Goal: Transaction & Acquisition: Purchase product/service

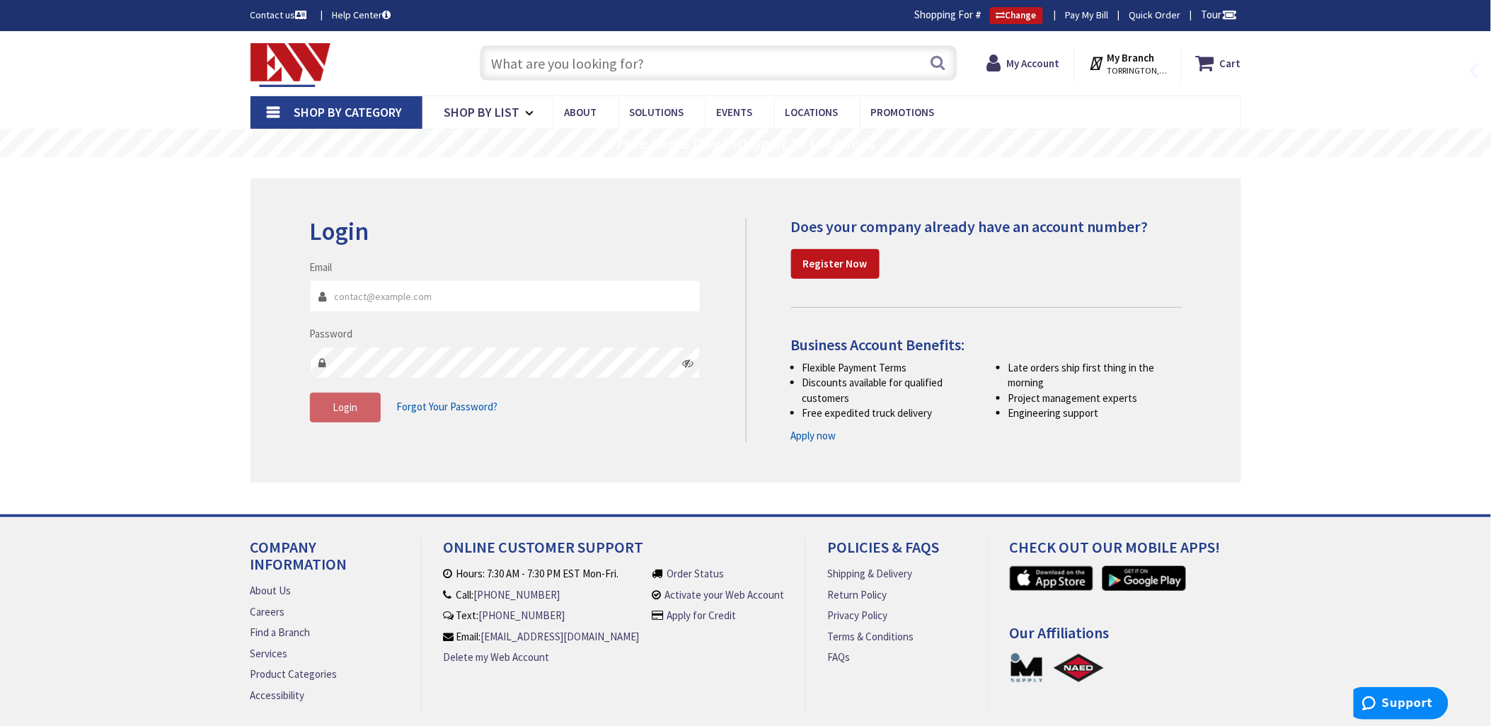
click at [543, 64] on input "text" at bounding box center [719, 62] width 478 height 35
click at [354, 295] on input "Email" at bounding box center [505, 296] width 391 height 32
type input "[EMAIL_ADDRESS][DOMAIN_NAME]"
click at [333, 407] on span "Login" at bounding box center [344, 406] width 25 height 13
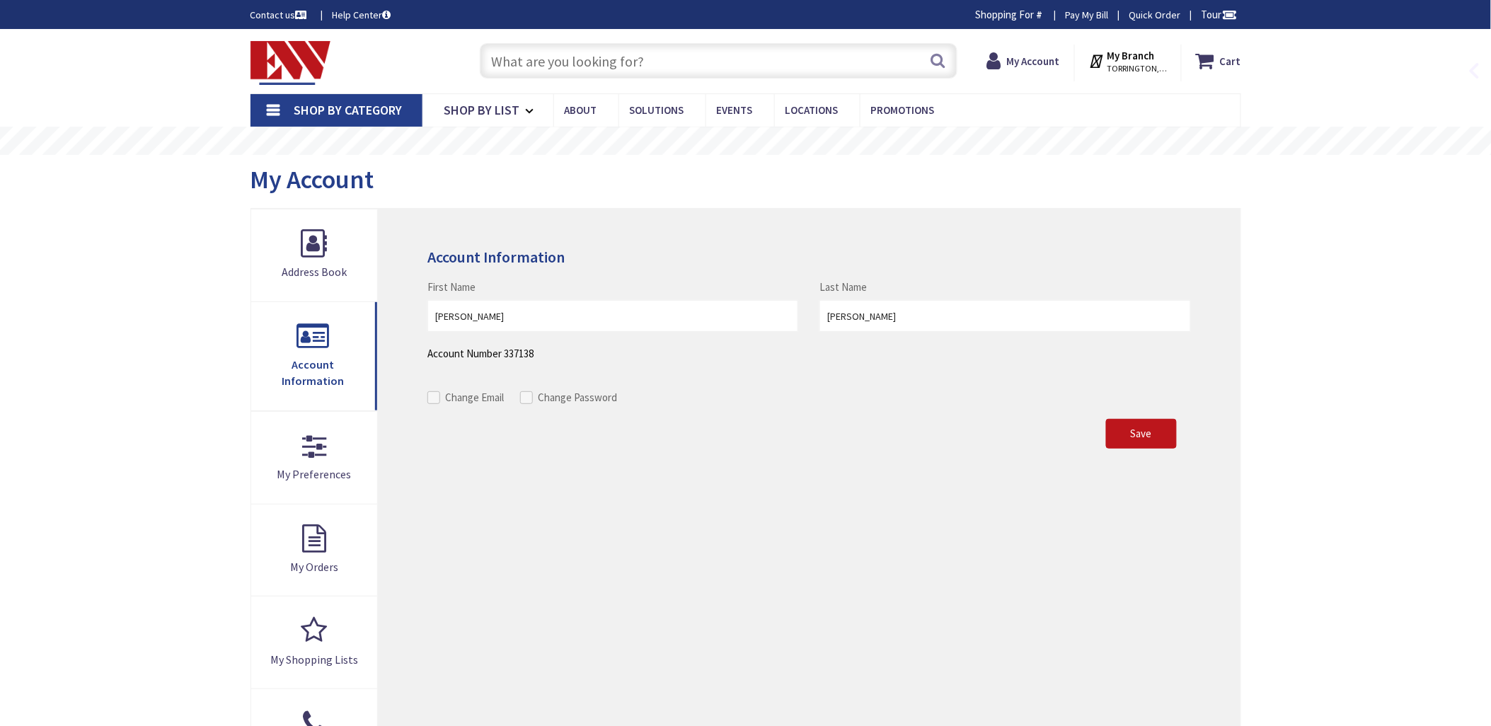
click at [519, 58] on input "text" at bounding box center [719, 60] width 478 height 35
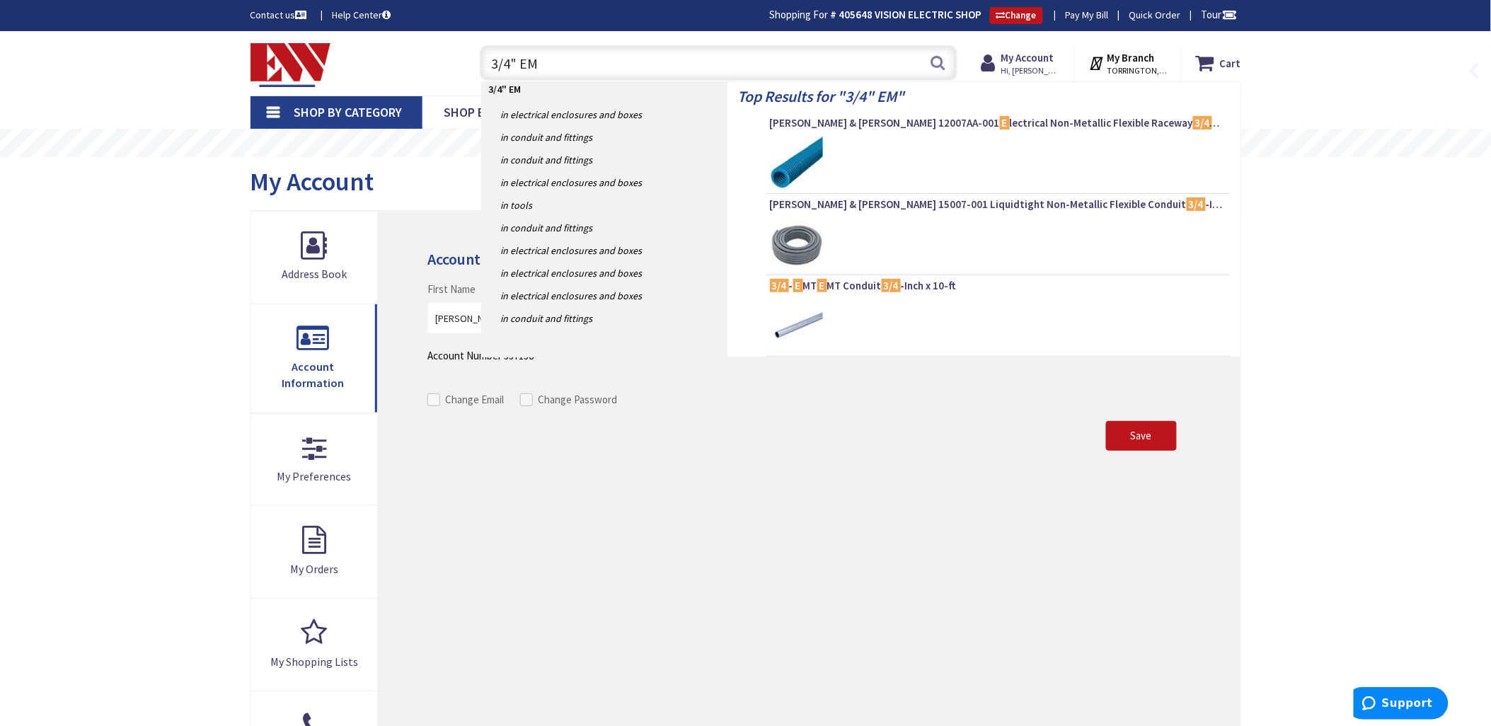
type input "3/4" EMT"
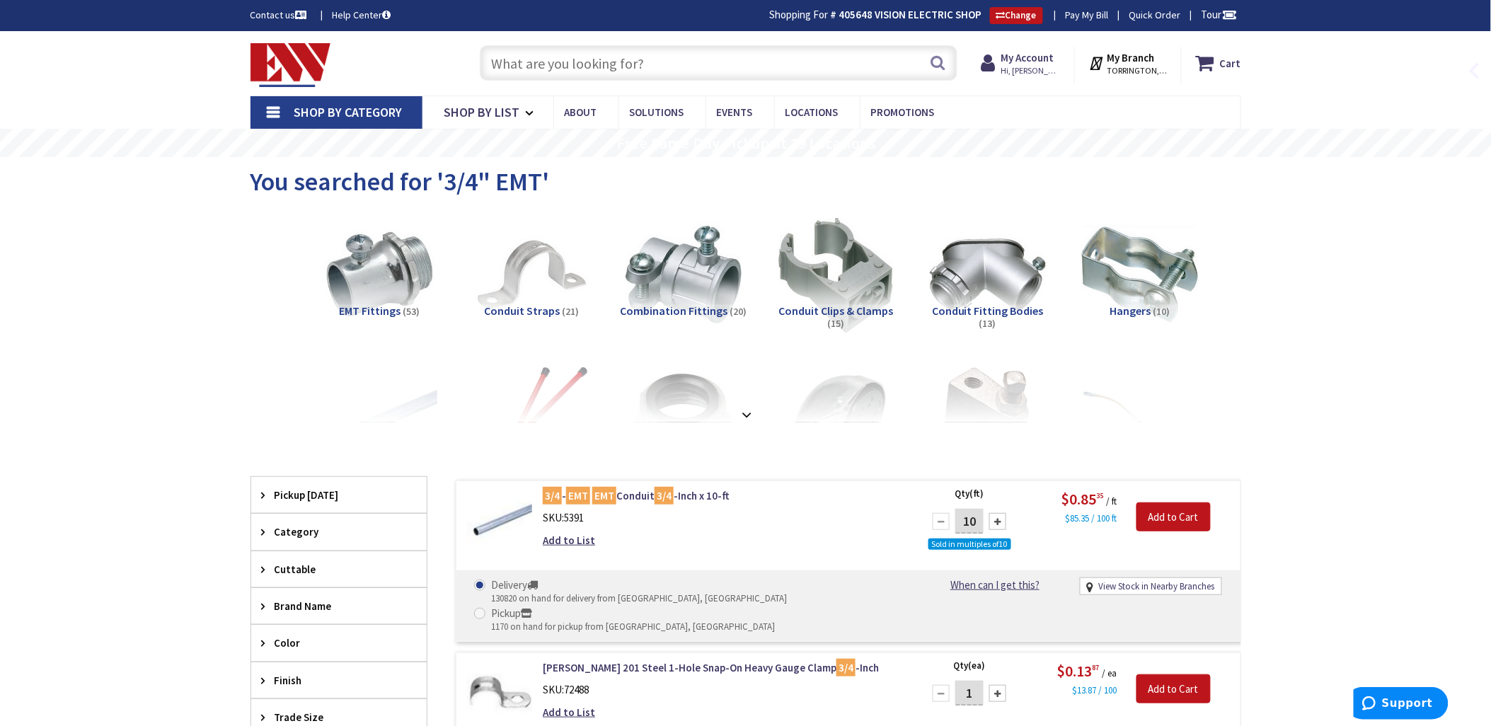
click at [538, 69] on input "text" at bounding box center [719, 62] width 478 height 35
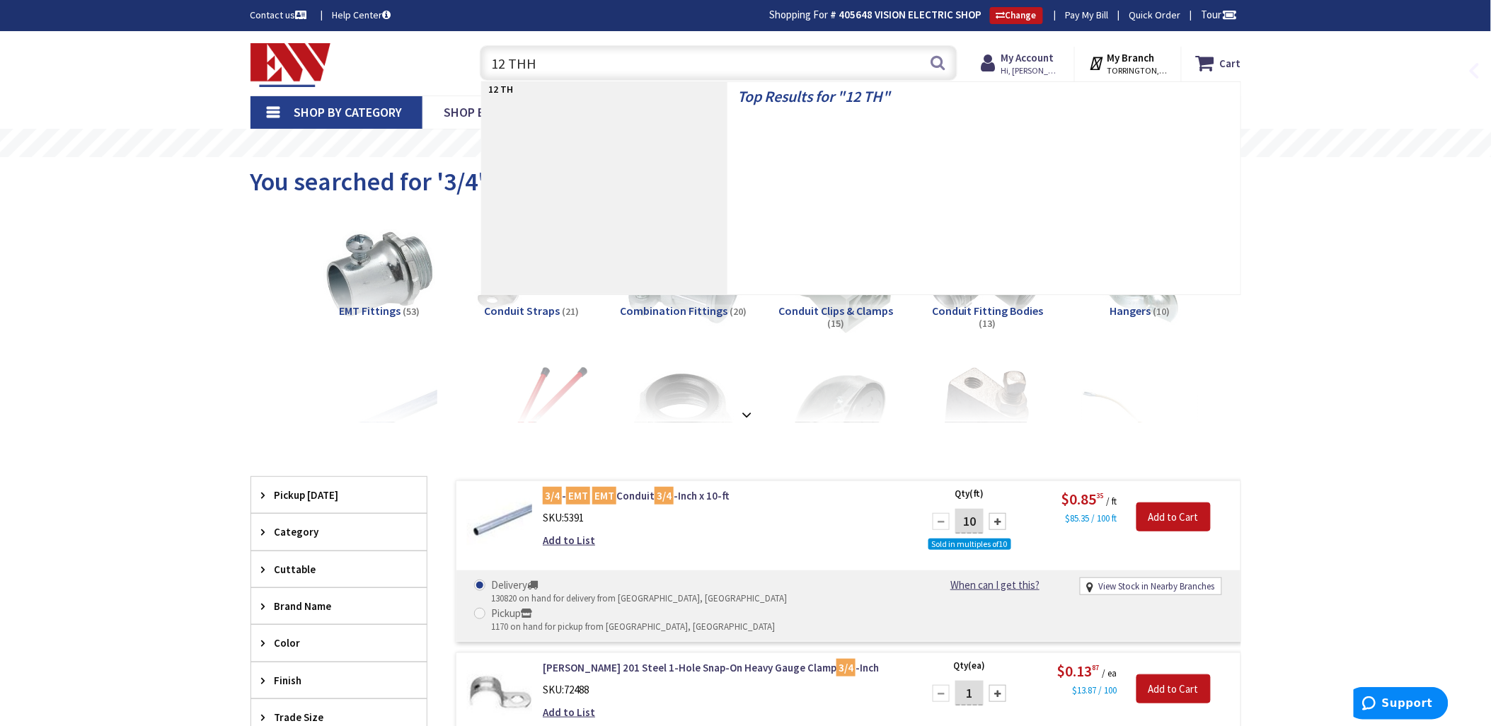
type input "12 THHN"
